Goal: Task Accomplishment & Management: Use online tool/utility

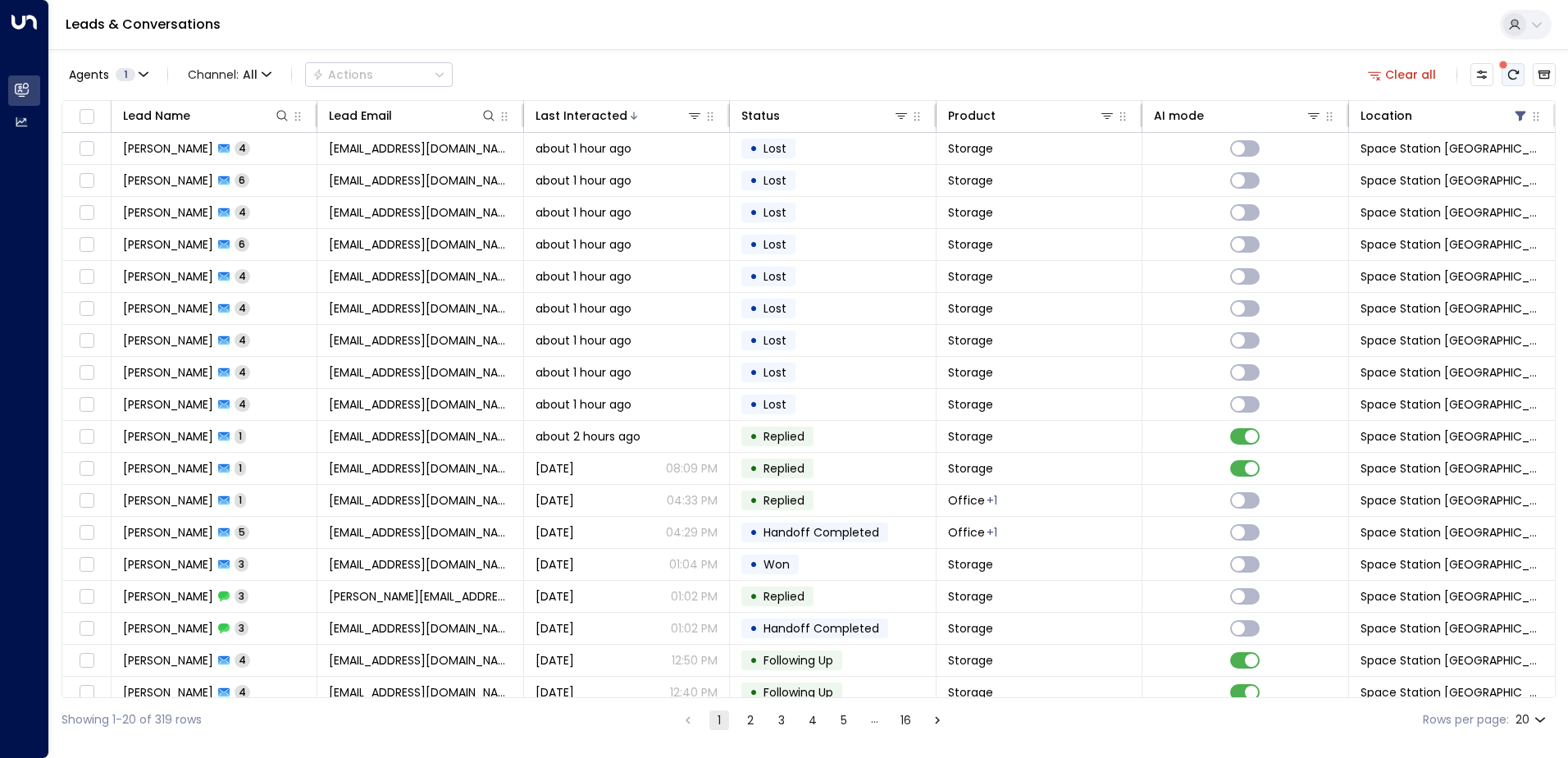
click at [1521, 83] on button "There are new threads available. Refresh the grid to view the latest updates." at bounding box center [1513, 75] width 23 height 23
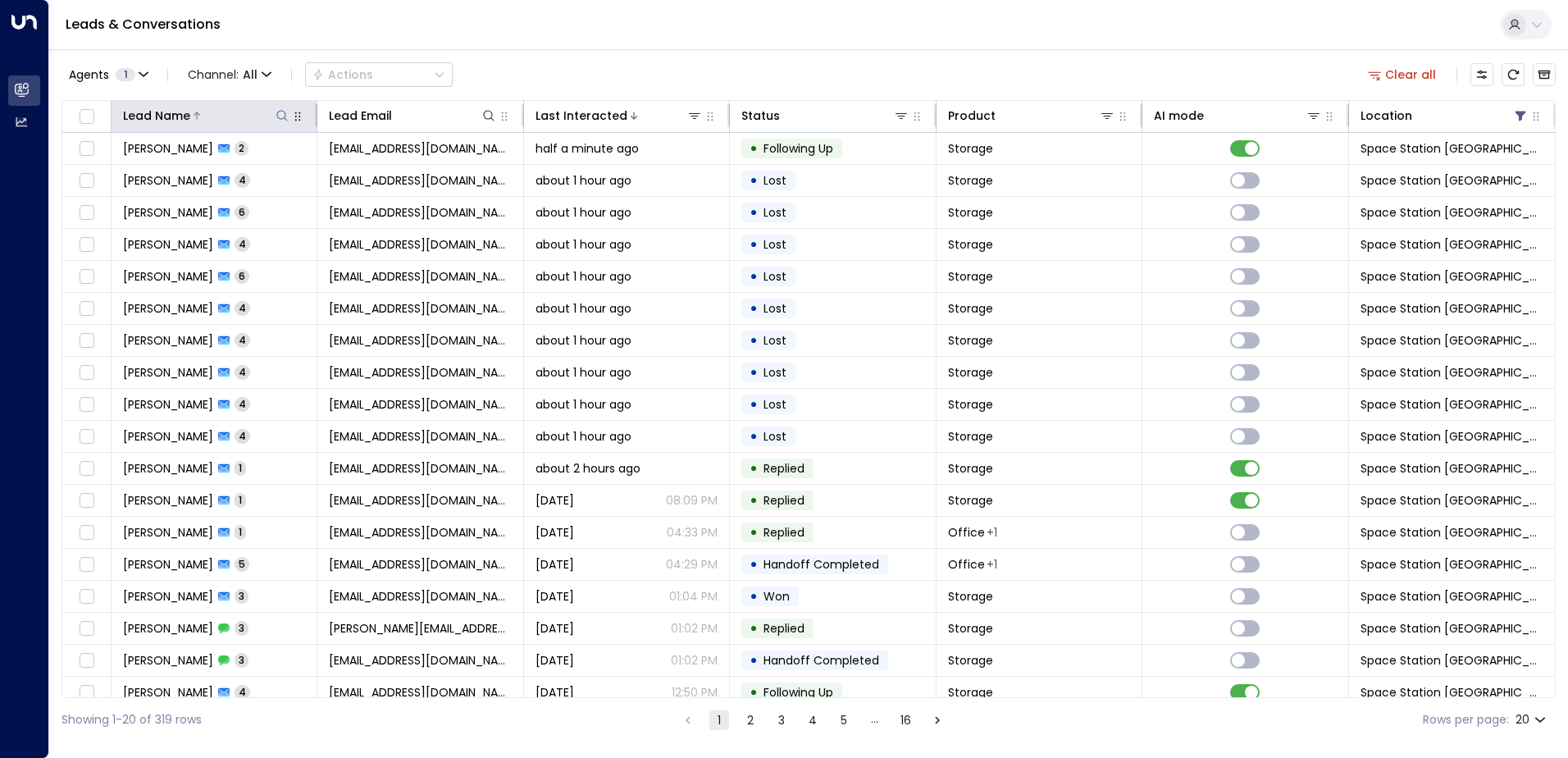
click at [283, 116] on icon at bounding box center [282, 115] width 13 height 13
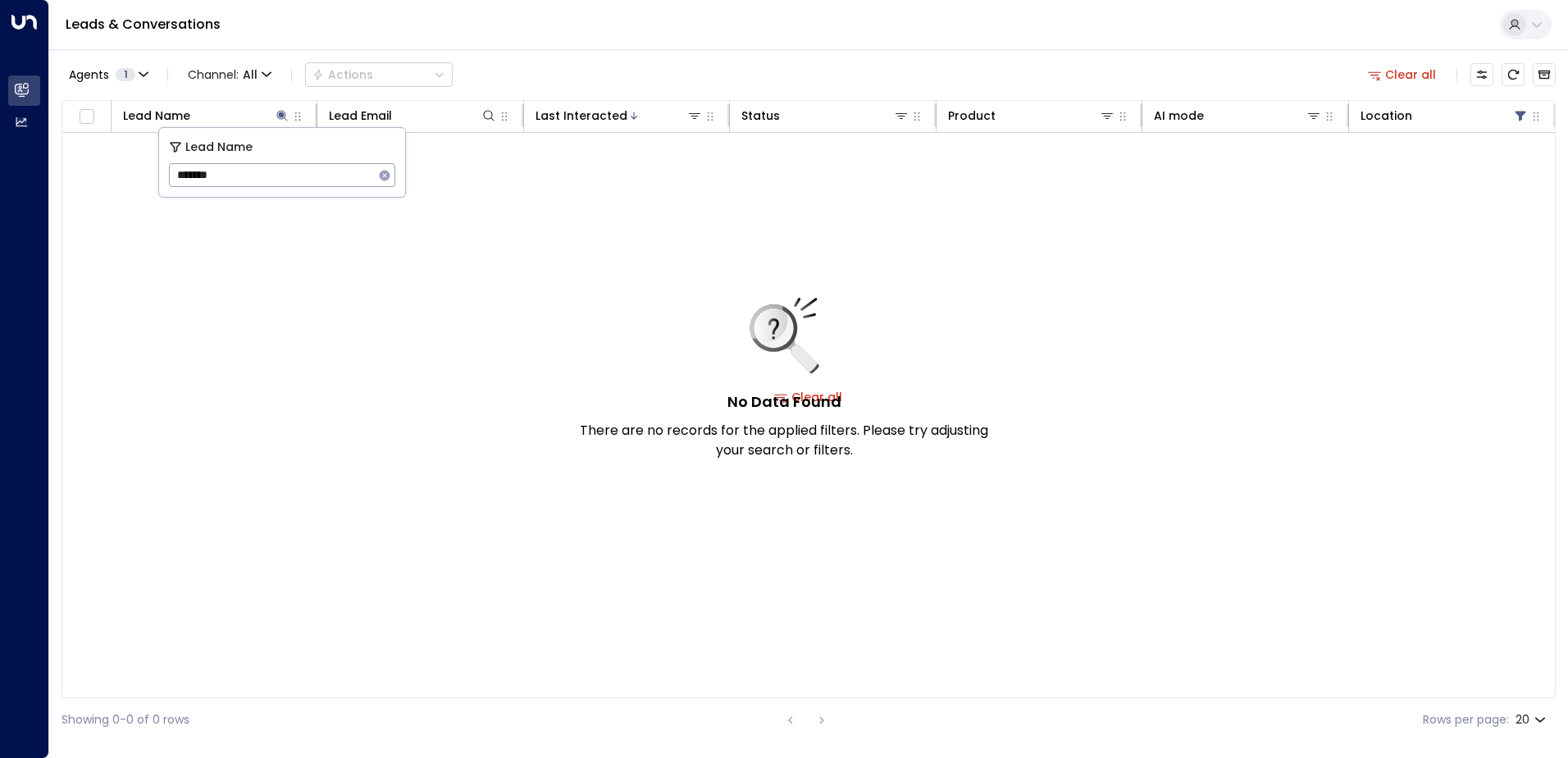
type input "********"
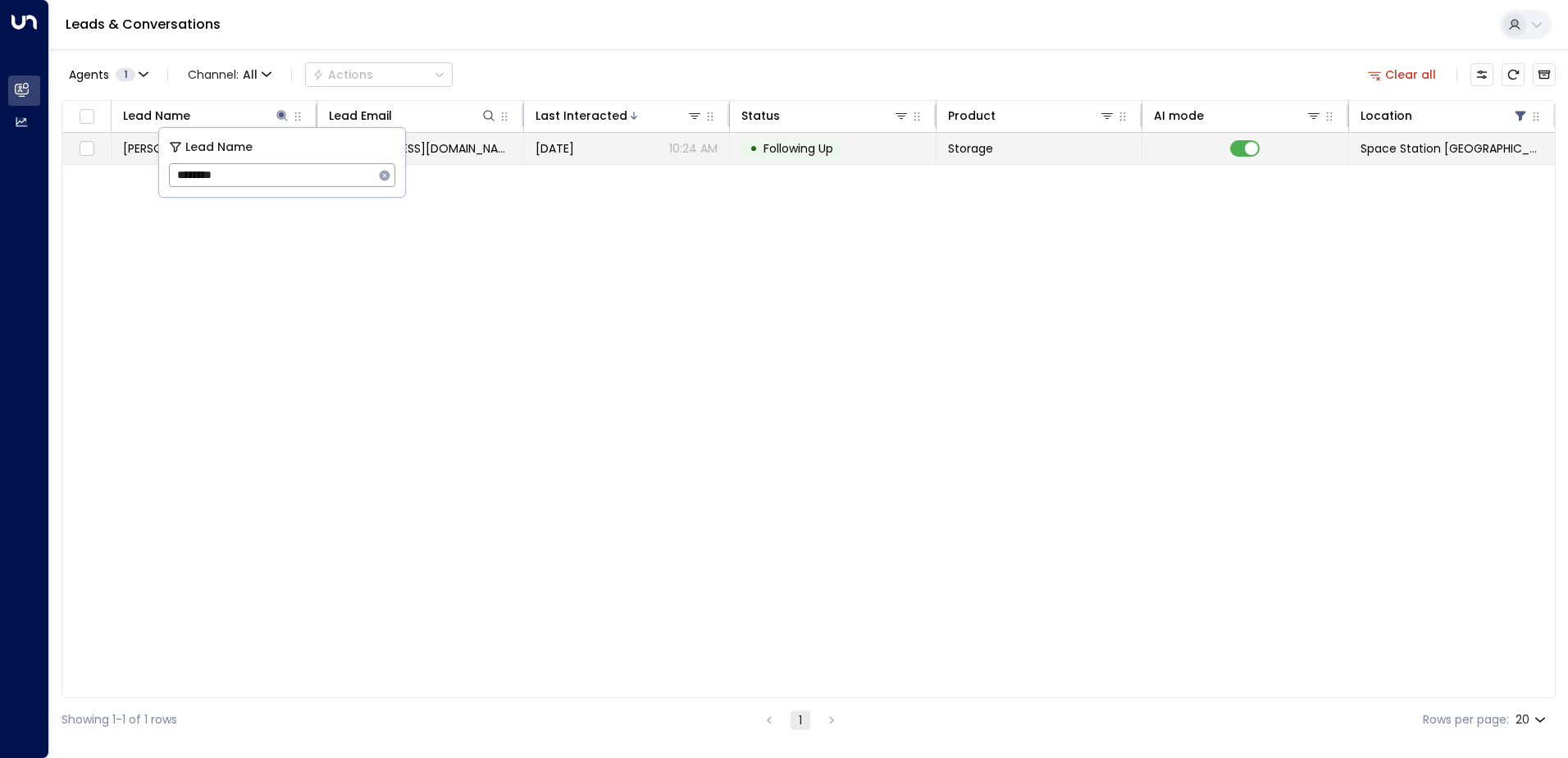
click at [569, 146] on span "[DATE]" at bounding box center [554, 147] width 39 height 16
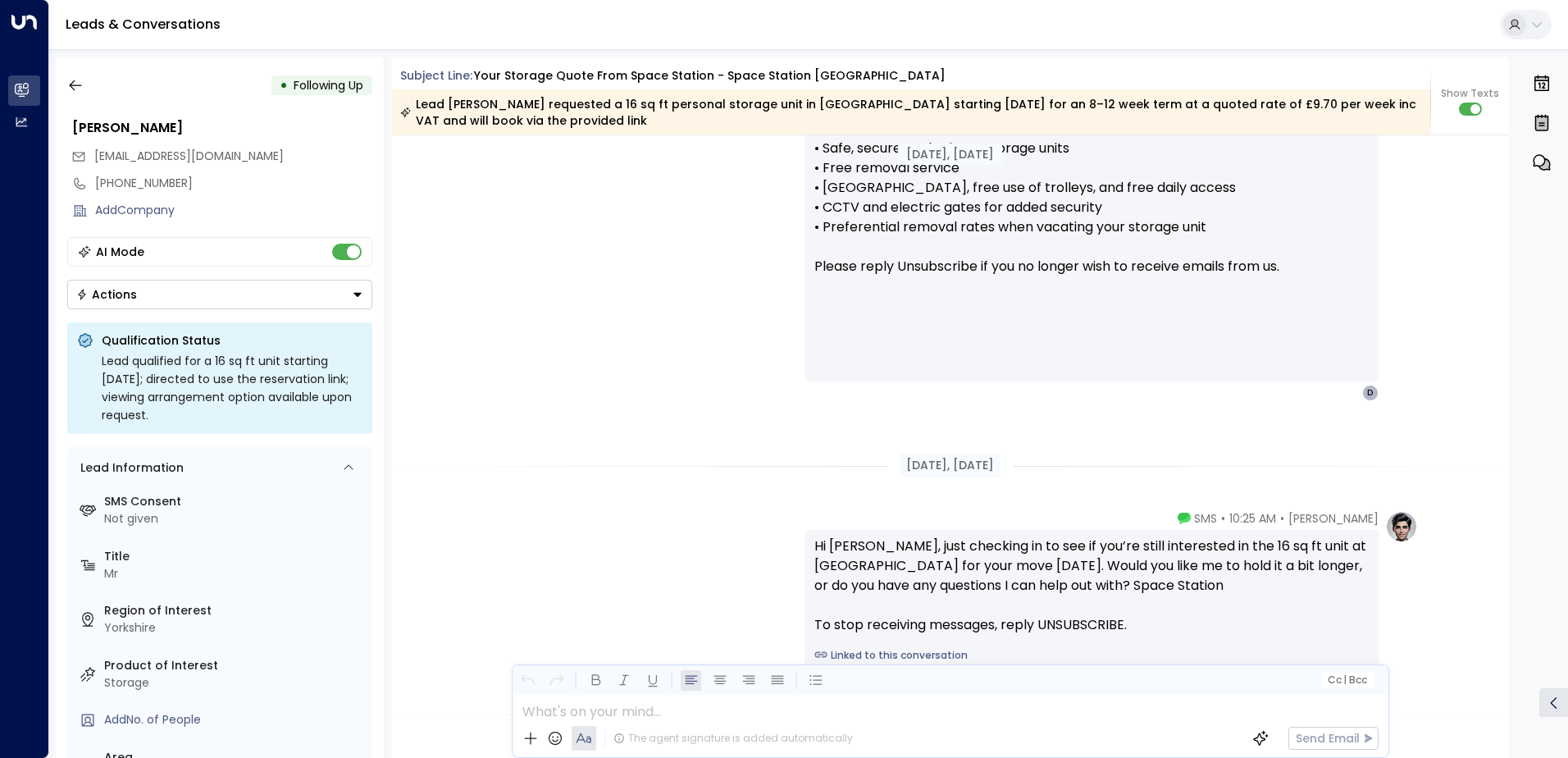
scroll to position [1585, 0]
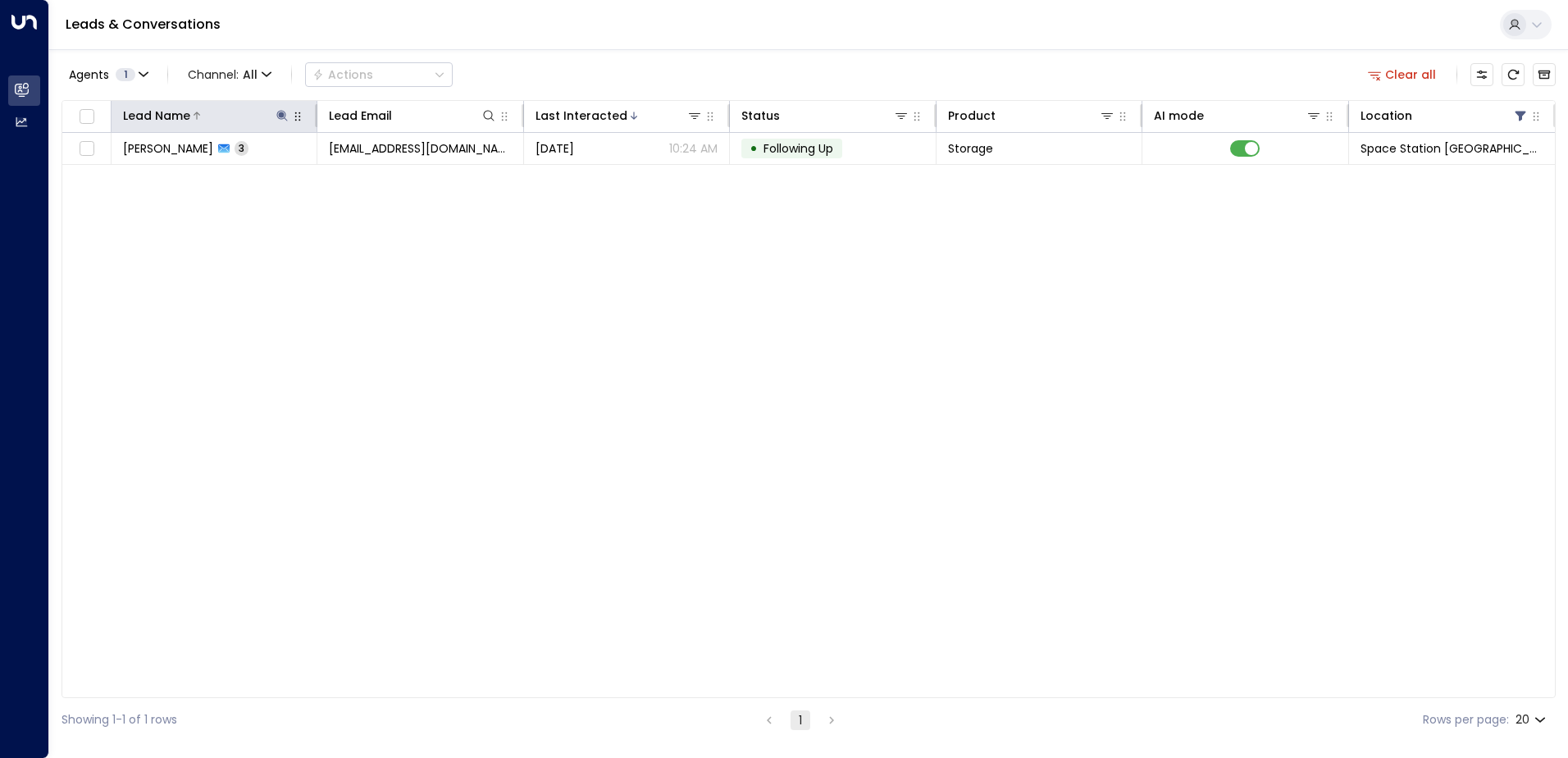
click at [284, 121] on icon at bounding box center [282, 115] width 13 height 13
click at [383, 180] on icon "button" at bounding box center [384, 175] width 10 height 10
